Goal: Task Accomplishment & Management: Use online tool/utility

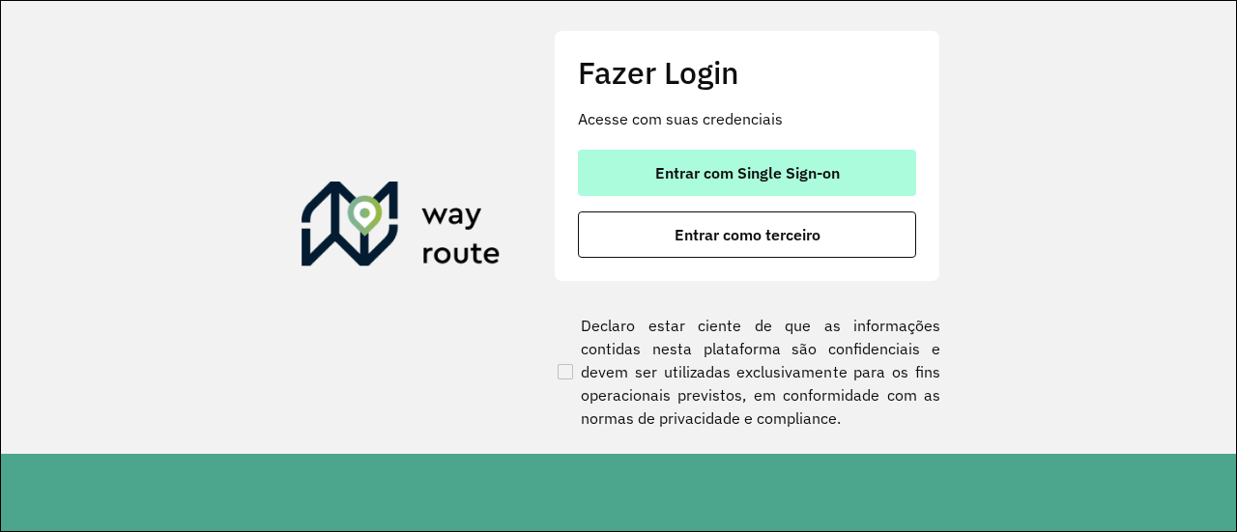
click at [749, 166] on span "Entrar com Single Sign-on" at bounding box center [747, 172] width 185 height 15
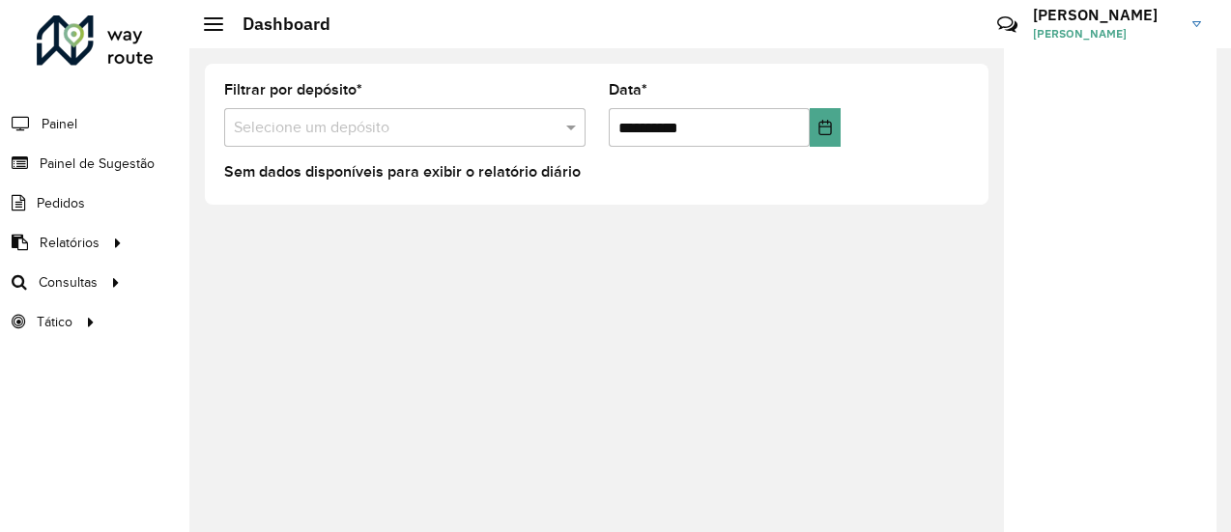
drag, startPoint x: 215, startPoint y: 243, endPoint x: 178, endPoint y: 203, distance: 54.7
click at [215, 243] on div "**********" at bounding box center [710, 290] width 1042 height 484
